Goal: Information Seeking & Learning: Understand process/instructions

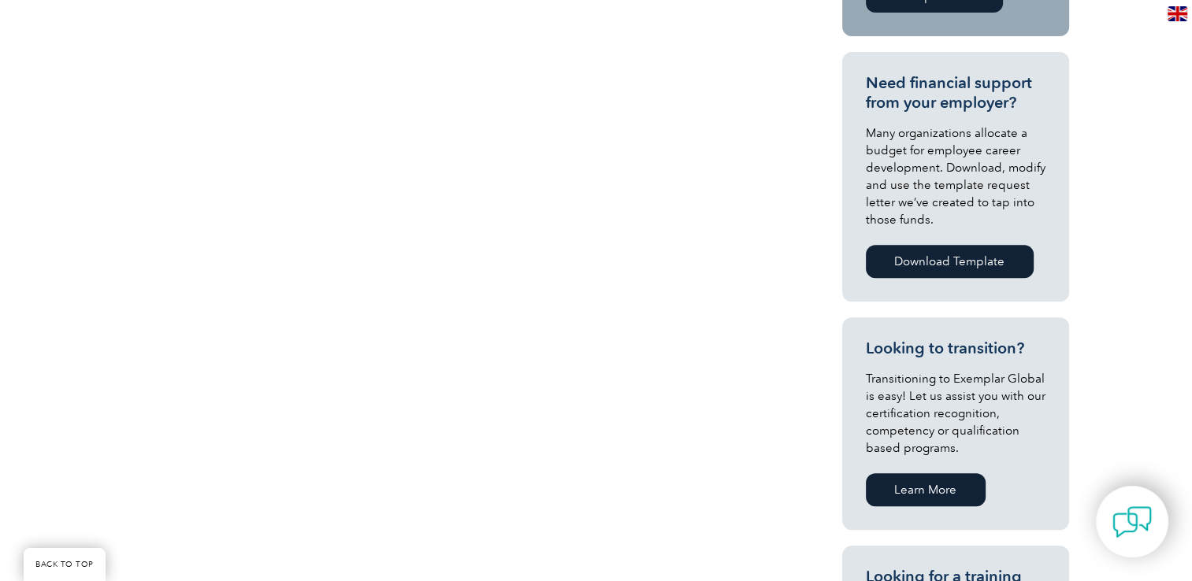
scroll to position [315, 0]
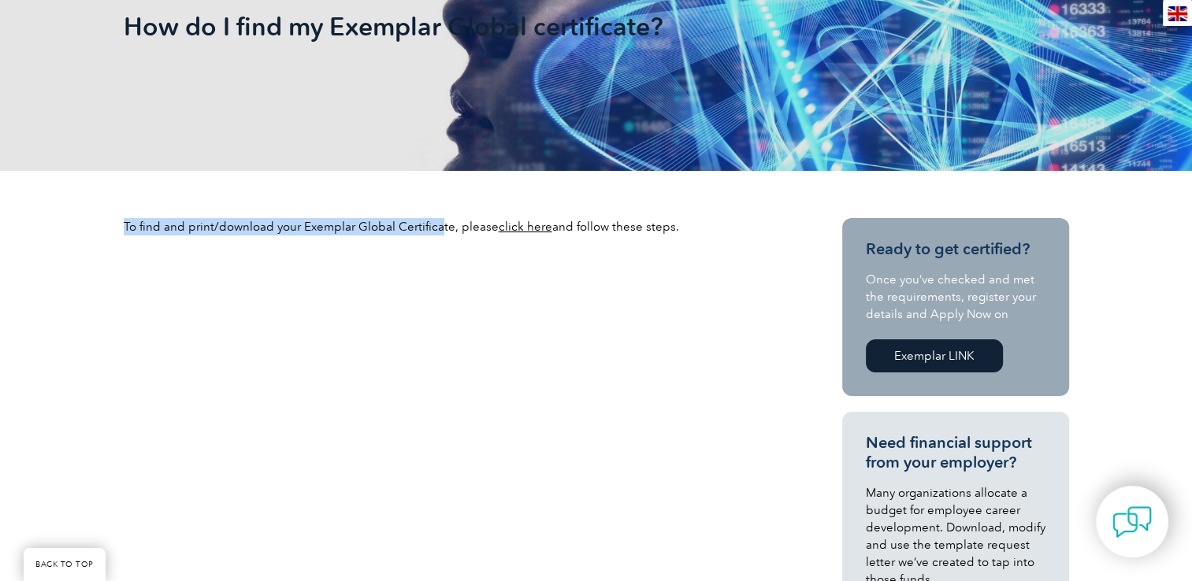
drag, startPoint x: 124, startPoint y: 228, endPoint x: 440, endPoint y: 222, distance: 315.2
click at [440, 222] on p "To find and print/download your Exemplar Global Certificate, please click here …" at bounding box center [455, 226] width 662 height 17
click at [440, 221] on p "To find and print/download your Exemplar Global Certificate, please click here …" at bounding box center [455, 226] width 662 height 17
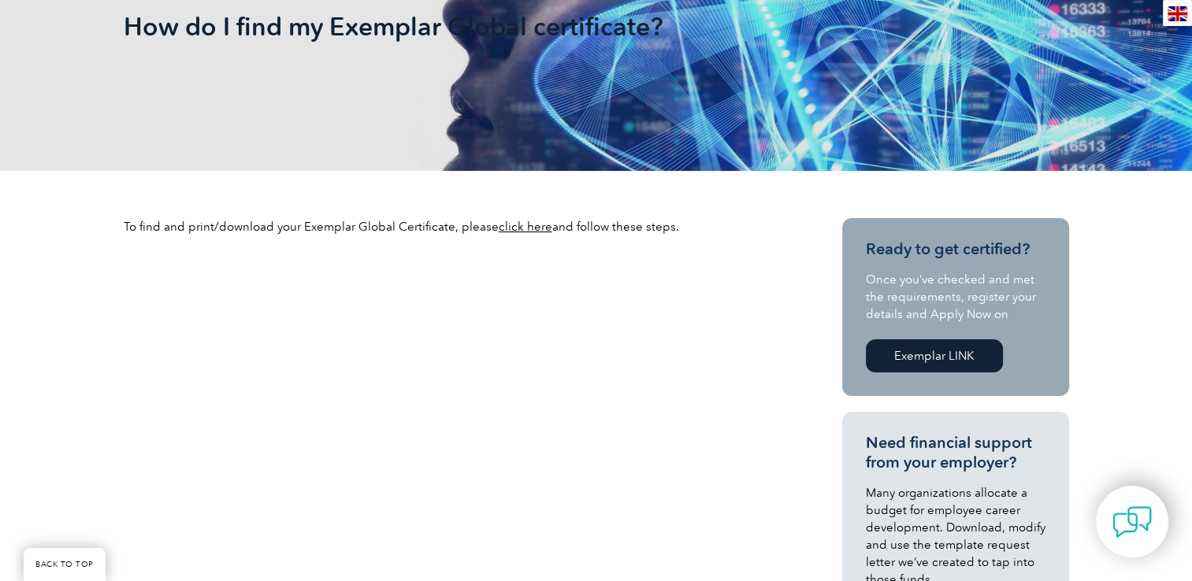
click at [447, 221] on p "To find and print/download your Exemplar Global Certificate, please click here …" at bounding box center [455, 226] width 662 height 17
click at [532, 232] on link "click here" at bounding box center [526, 227] width 54 height 14
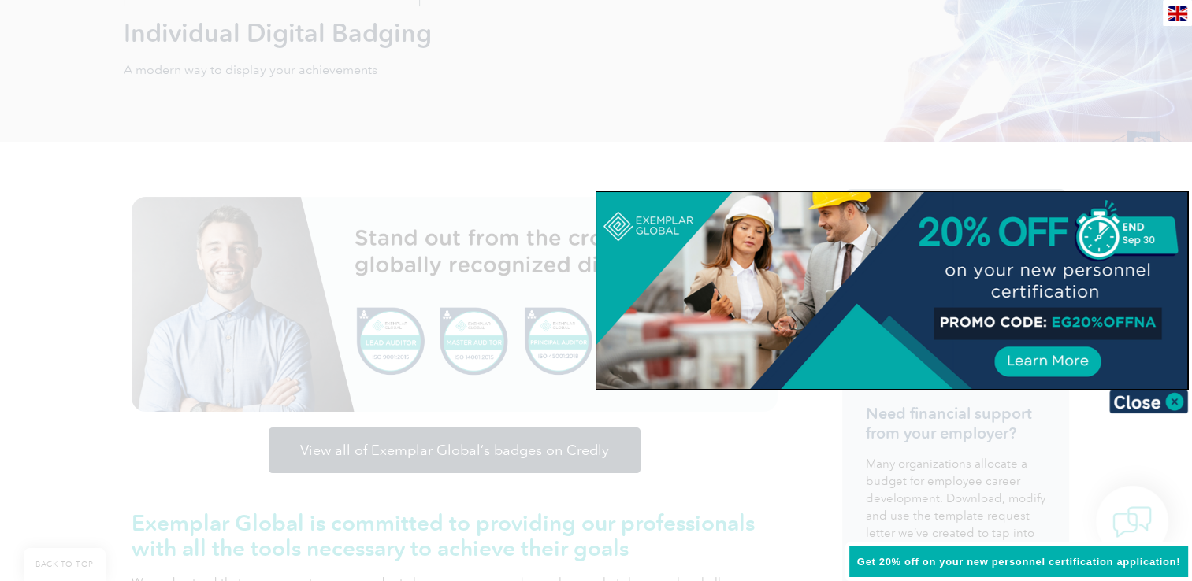
scroll to position [79, 0]
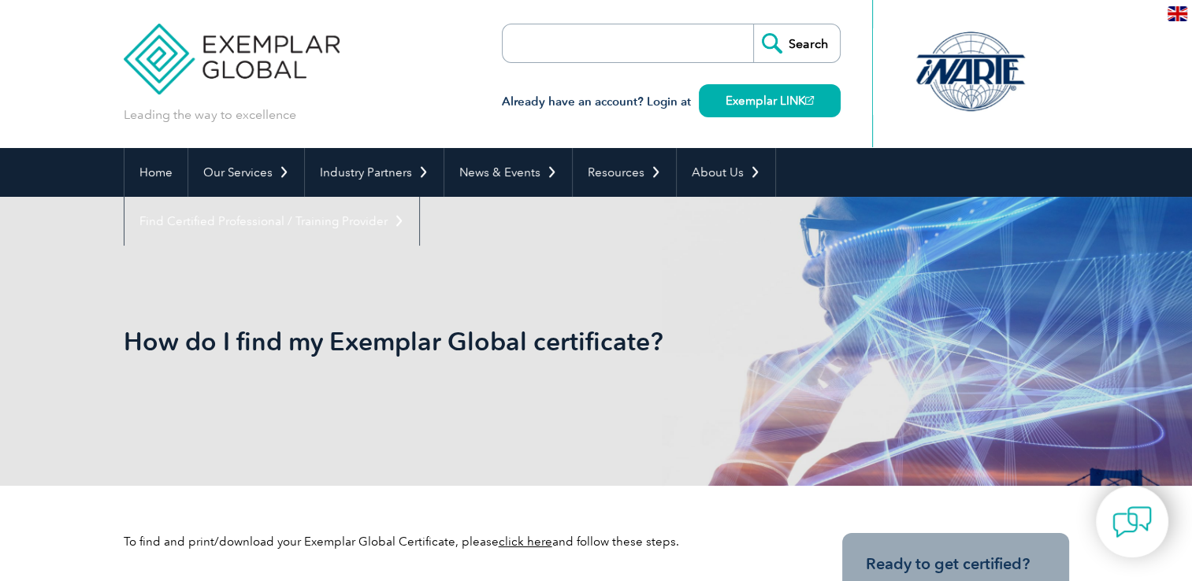
click at [1179, 11] on img at bounding box center [1178, 13] width 20 height 15
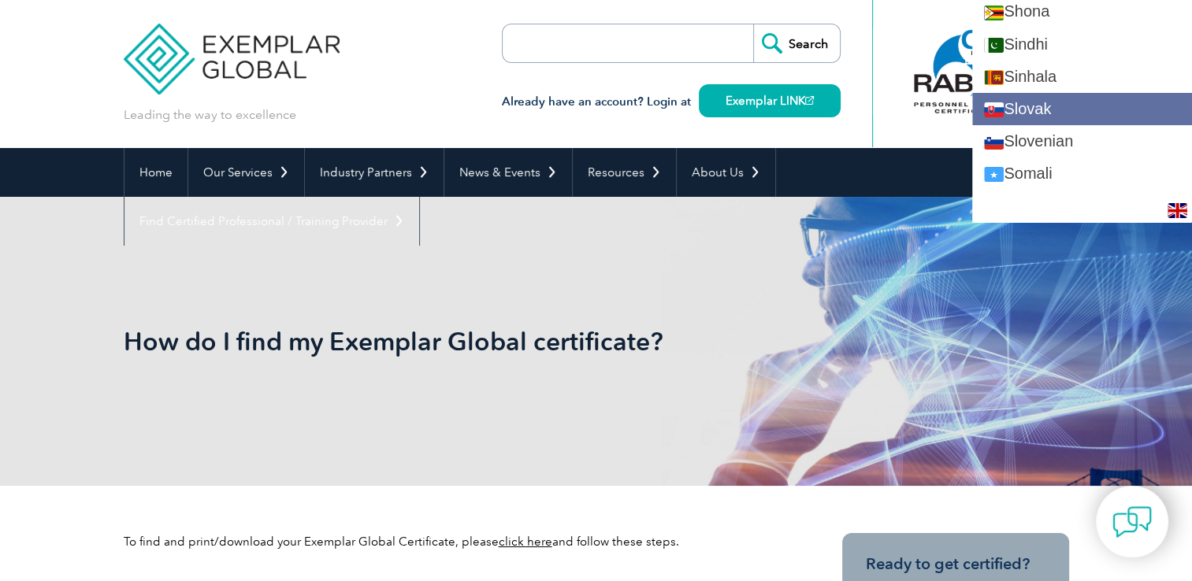
scroll to position [2679, 0]
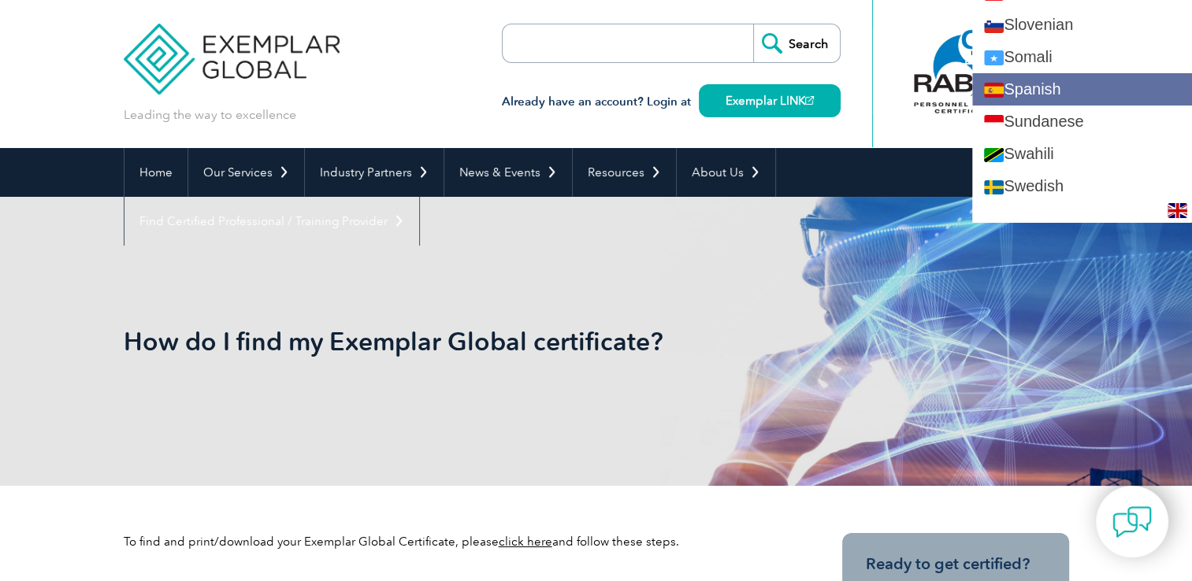
click at [1060, 93] on link "Spanish" at bounding box center [1082, 89] width 220 height 32
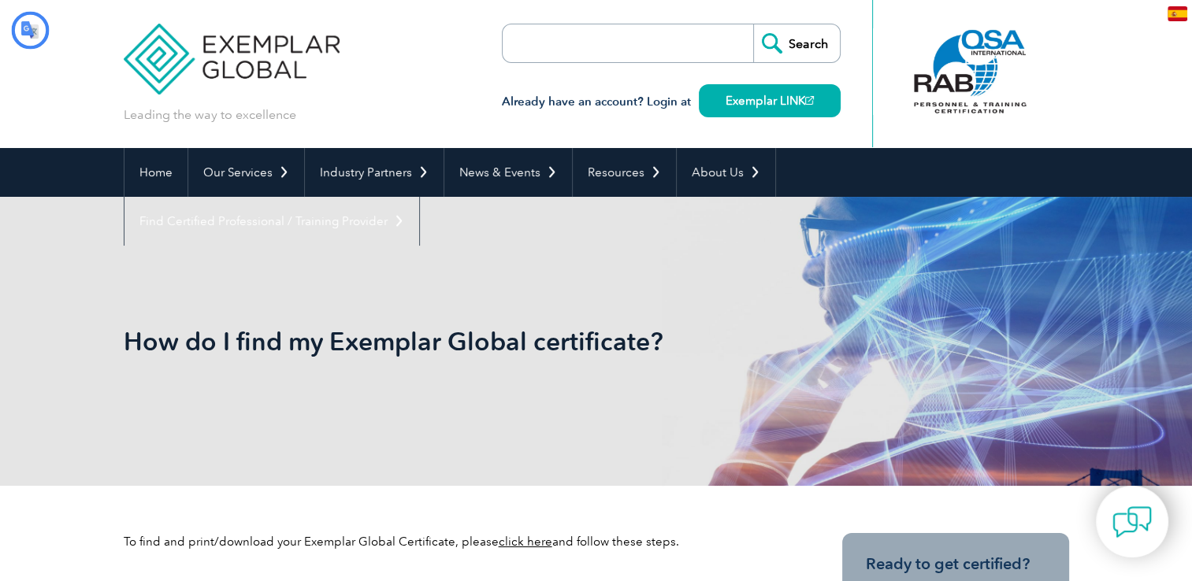
scroll to position [0, 0]
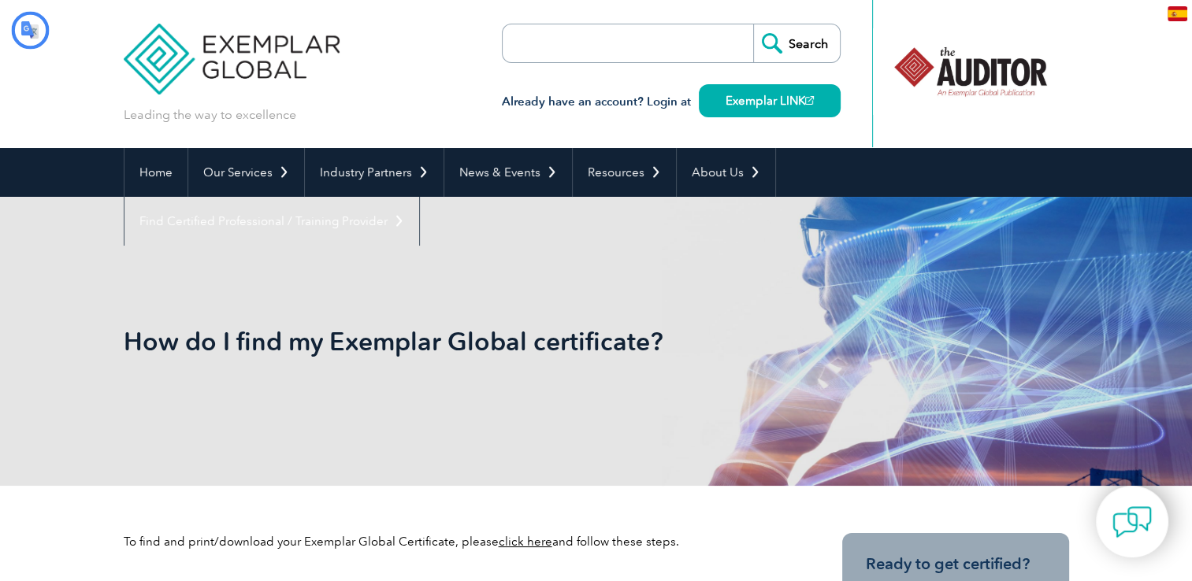
type input "Buscar"
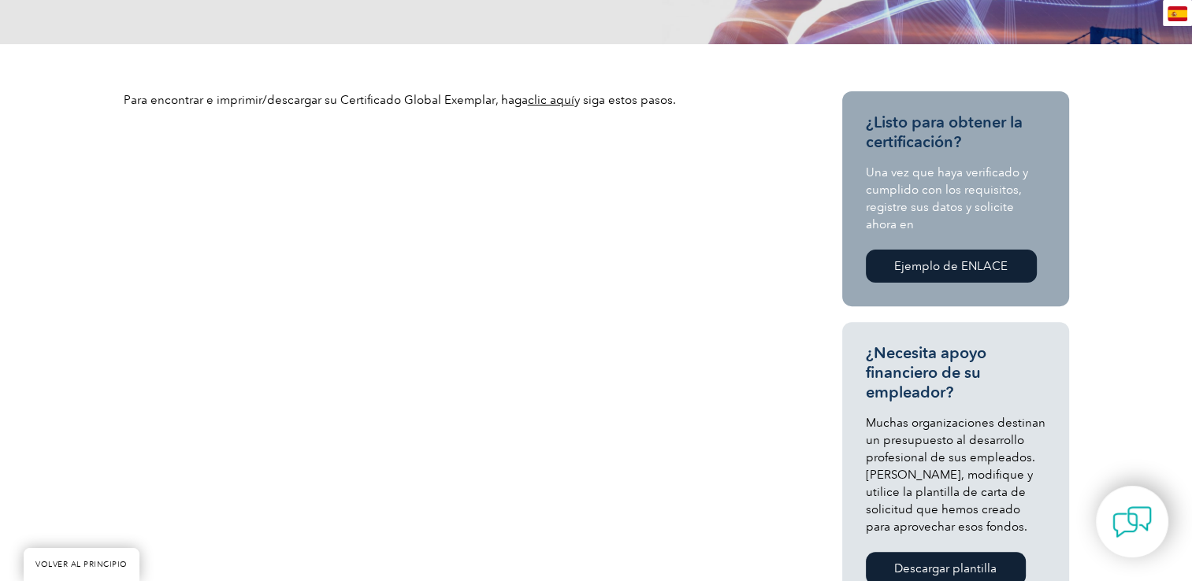
scroll to position [473, 0]
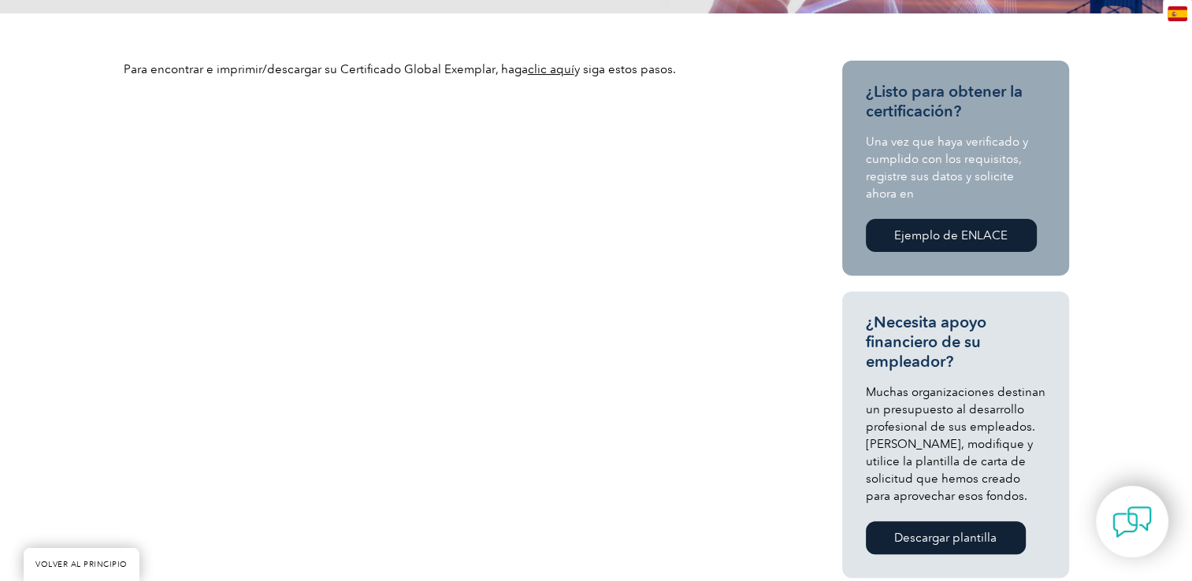
drag, startPoint x: 325, startPoint y: 56, endPoint x: 674, endPoint y: 68, distance: 349.2
click at [674, 68] on p "Para encontrar e imprimir/descargar su Certificado Global Exemplar, haga clic a…" at bounding box center [455, 69] width 662 height 17
drag, startPoint x: 674, startPoint y: 68, endPoint x: 618, endPoint y: 93, distance: 60.6
click at [623, 93] on div "Para encontrar e imprimir/descargar su Certificado Global Exemplar, haga clic a…" at bounding box center [596, 587] width 945 height 1149
click at [548, 75] on font "clic aquí" at bounding box center [551, 69] width 46 height 14
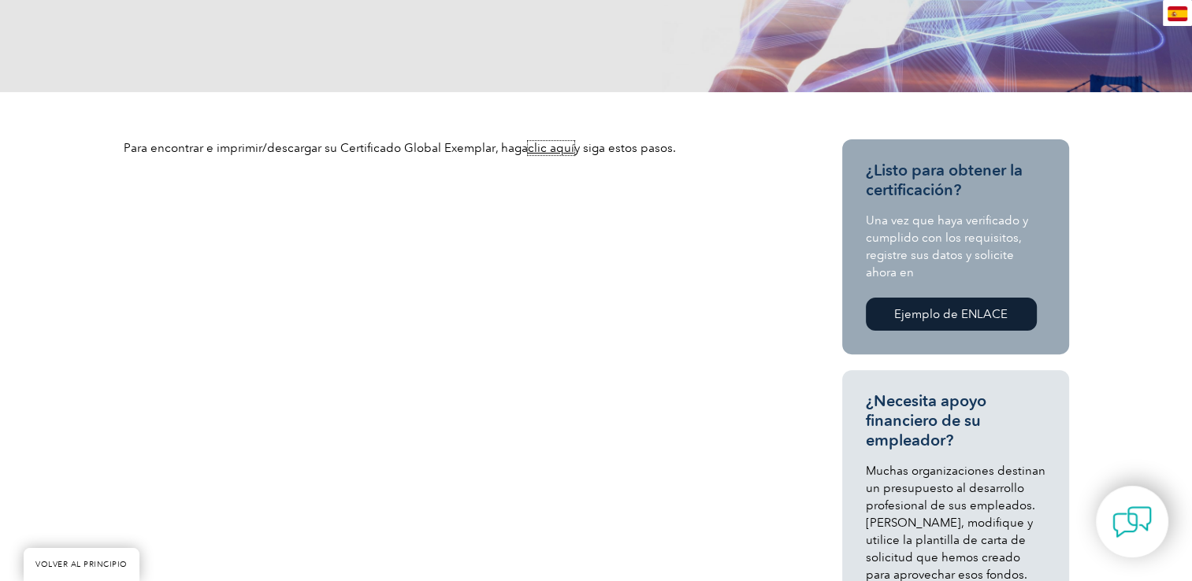
scroll to position [0, 0]
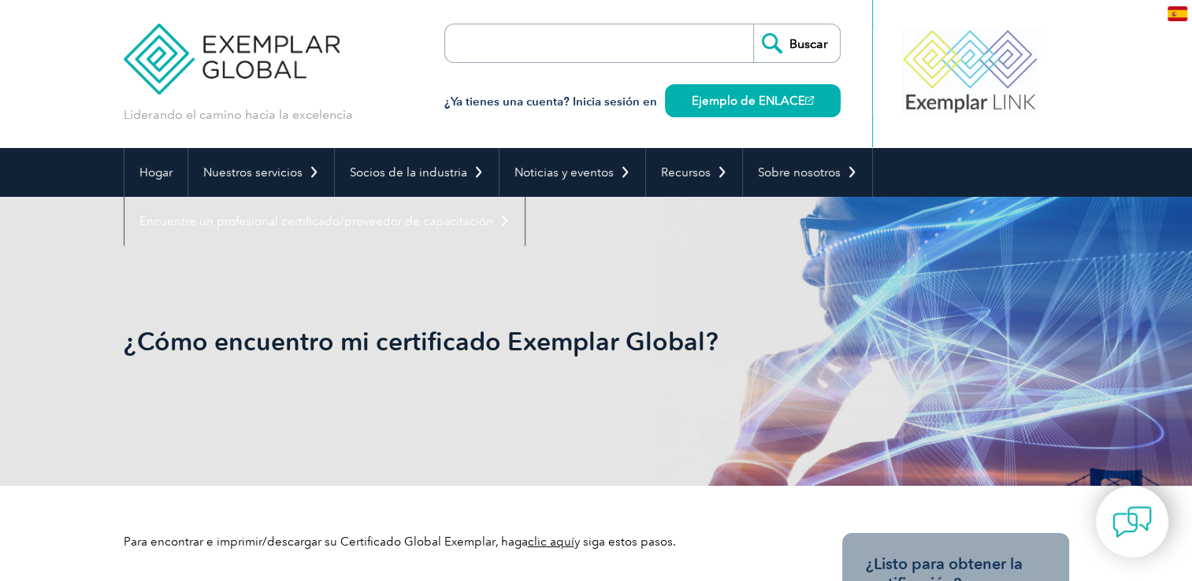
click at [643, 106] on font "¿Ya tienes una cuenta? Inicia sesión en" at bounding box center [550, 102] width 213 height 14
click at [715, 99] on font "Ejemplo de ENLACE" at bounding box center [748, 101] width 113 height 14
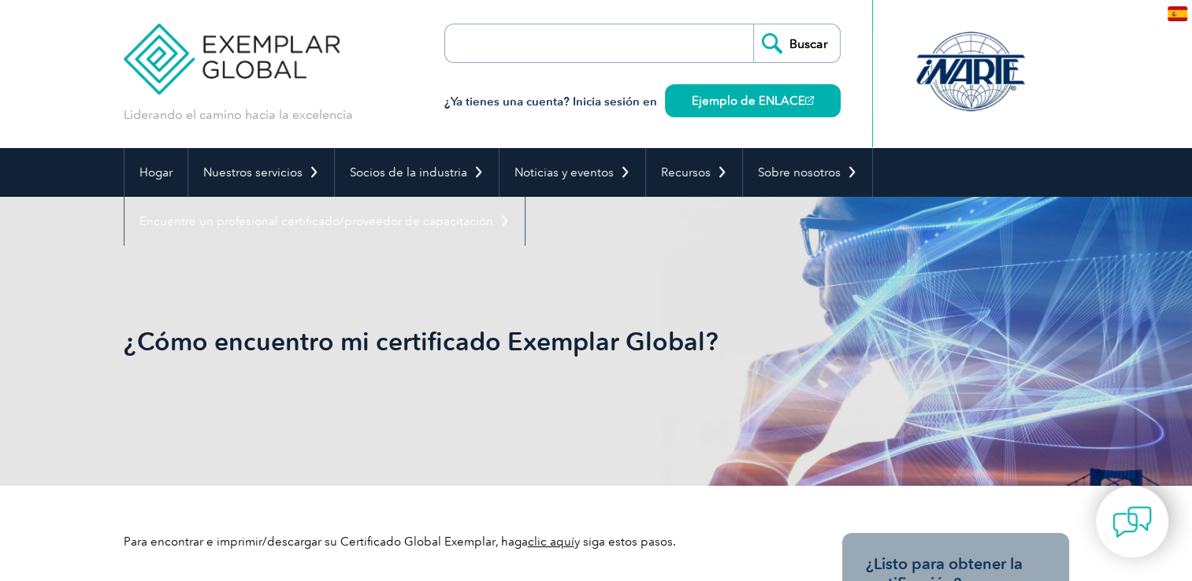
click at [306, 402] on div "¿Cómo encuentro mi certificado Exemplar Global?" at bounding box center [596, 341] width 945 height 289
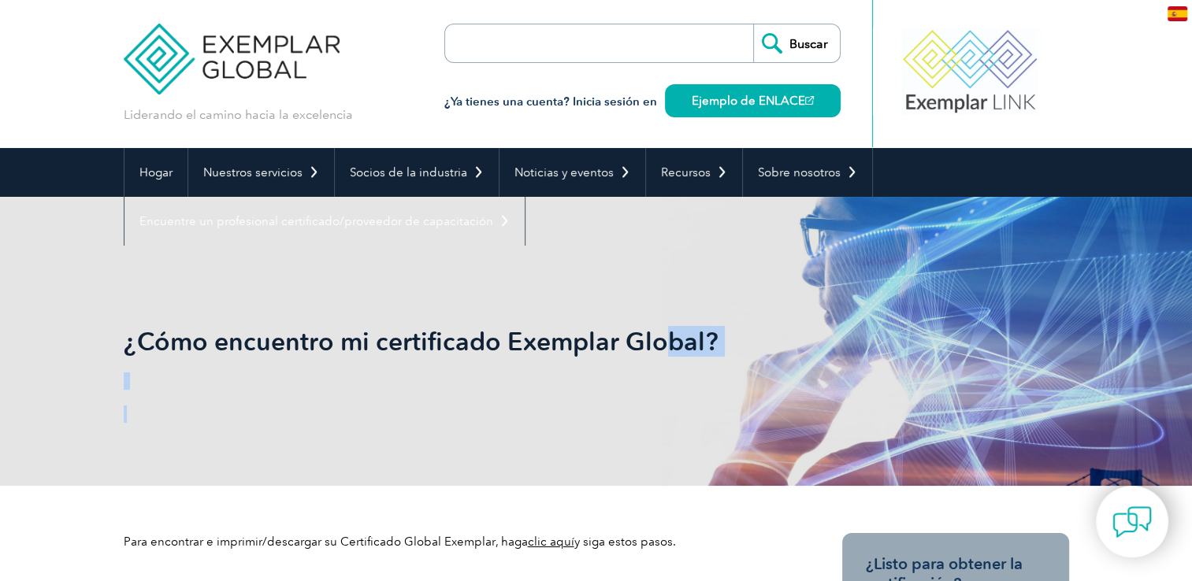
drag, startPoint x: 113, startPoint y: 347, endPoint x: 680, endPoint y: 343, distance: 566.4
click at [680, 343] on div "¿Cómo encuentro mi certificado Exemplar Global?" at bounding box center [596, 341] width 1192 height 289
drag, startPoint x: 680, startPoint y: 343, endPoint x: 722, endPoint y: 345, distance: 41.8
click at [722, 345] on h1 "¿Cómo encuentro mi certificado Exemplar Global?" at bounding box center [426, 341] width 605 height 31
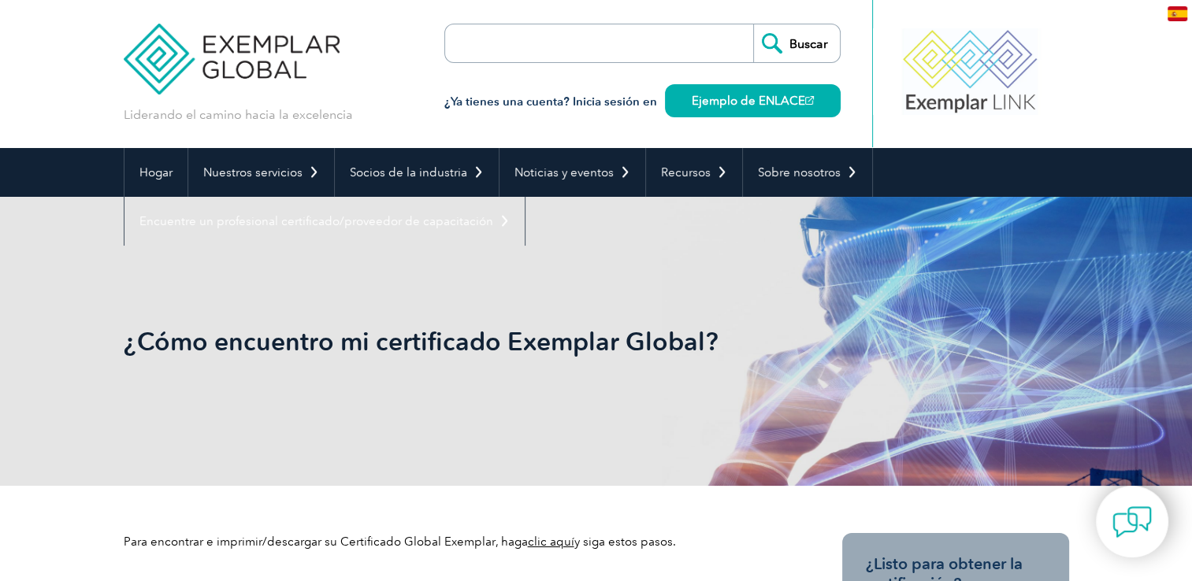
drag, startPoint x: 722, startPoint y: 345, endPoint x: 652, endPoint y: 345, distance: 70.1
click at [652, 345] on font "¿Cómo encuentro mi certificado Exemplar Global?" at bounding box center [421, 341] width 595 height 31
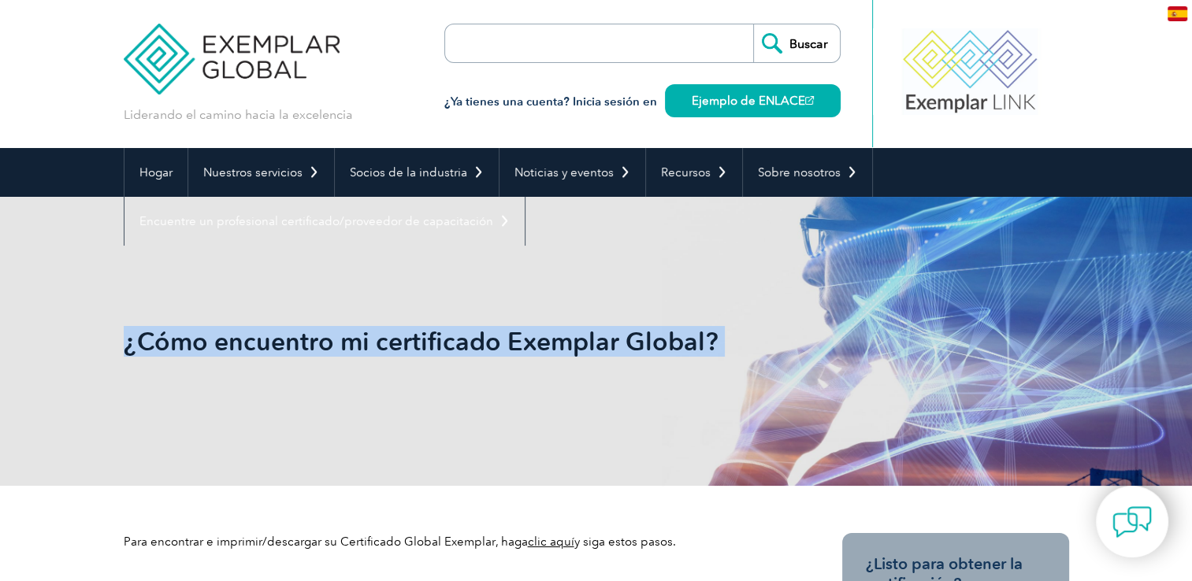
click at [652, 345] on font "¿Cómo encuentro mi certificado Exemplar Global?" at bounding box center [421, 341] width 595 height 31
drag, startPoint x: 652, startPoint y: 345, endPoint x: 464, endPoint y: 345, distance: 187.5
click at [464, 345] on font "¿Cómo encuentro mi certificado Exemplar Global?" at bounding box center [421, 341] width 595 height 31
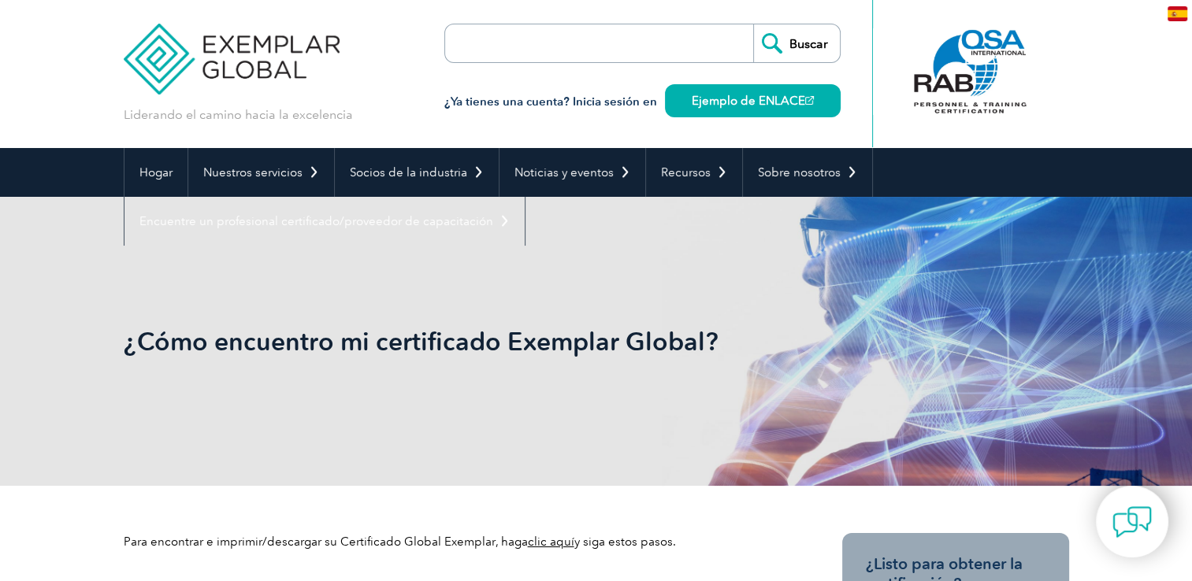
click at [189, 414] on p at bounding box center [360, 414] width 473 height 17
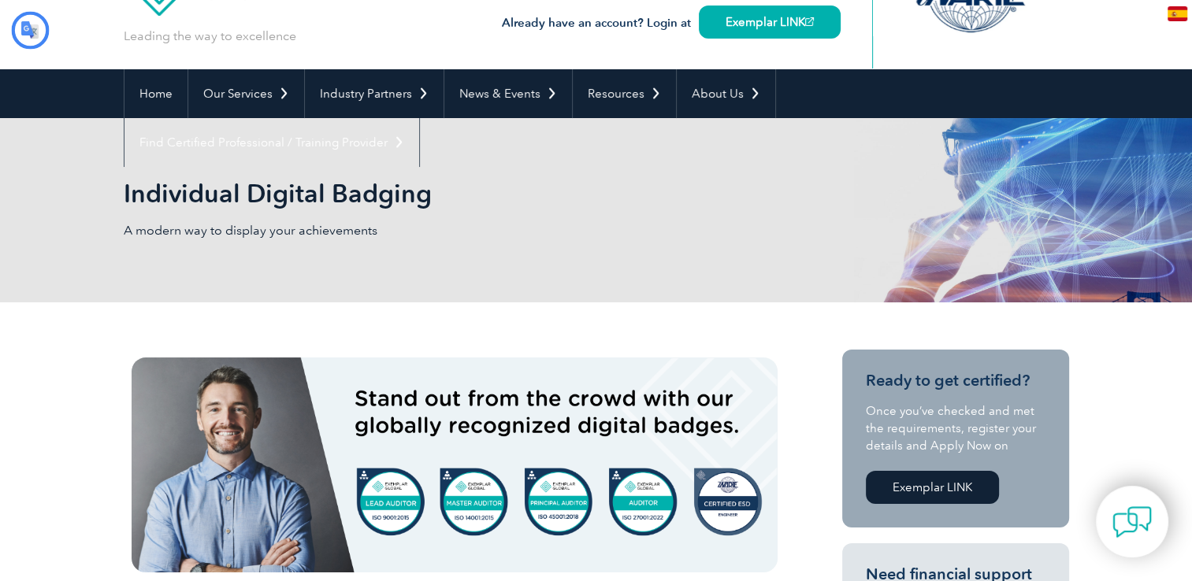
type input "Buscar"
